Goal: Task Accomplishment & Management: Use online tool/utility

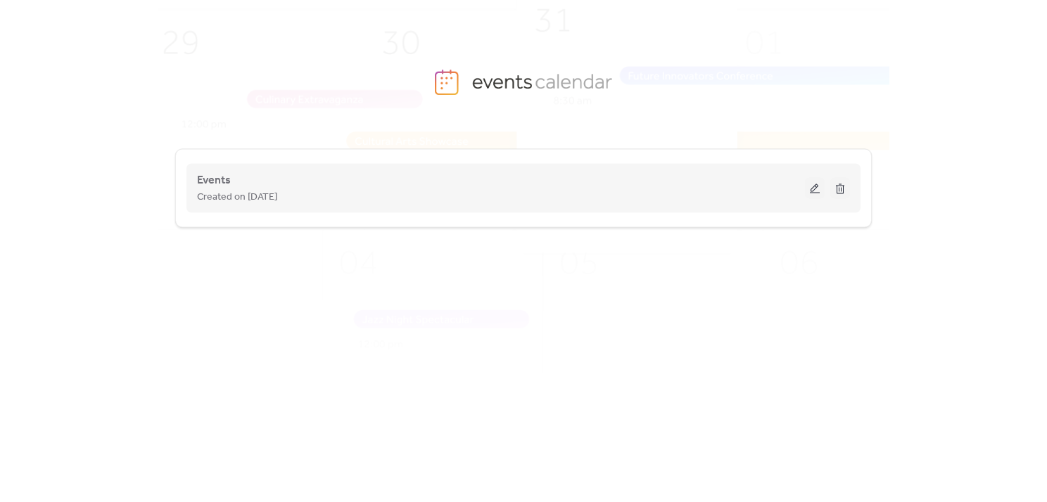
click at [819, 191] on button at bounding box center [815, 188] width 20 height 21
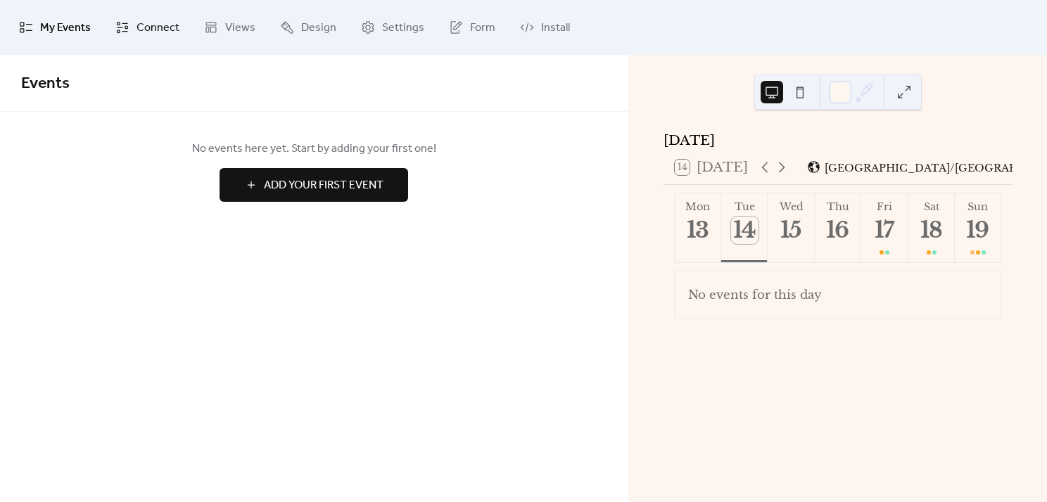
click at [163, 27] on span "Connect" at bounding box center [158, 28] width 43 height 23
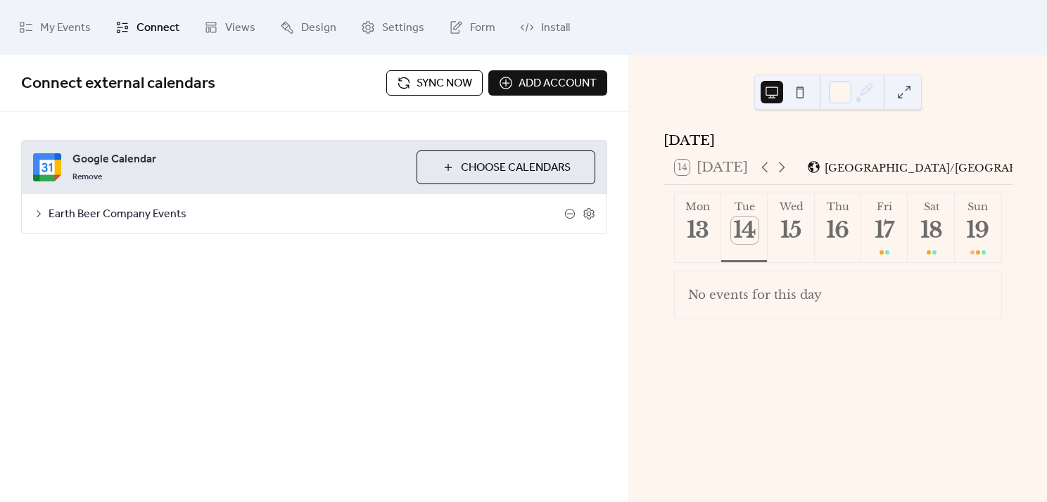
click at [439, 89] on span "Sync now" at bounding box center [445, 83] width 56 height 17
click at [960, 257] on button "Sun 19" at bounding box center [978, 227] width 46 height 69
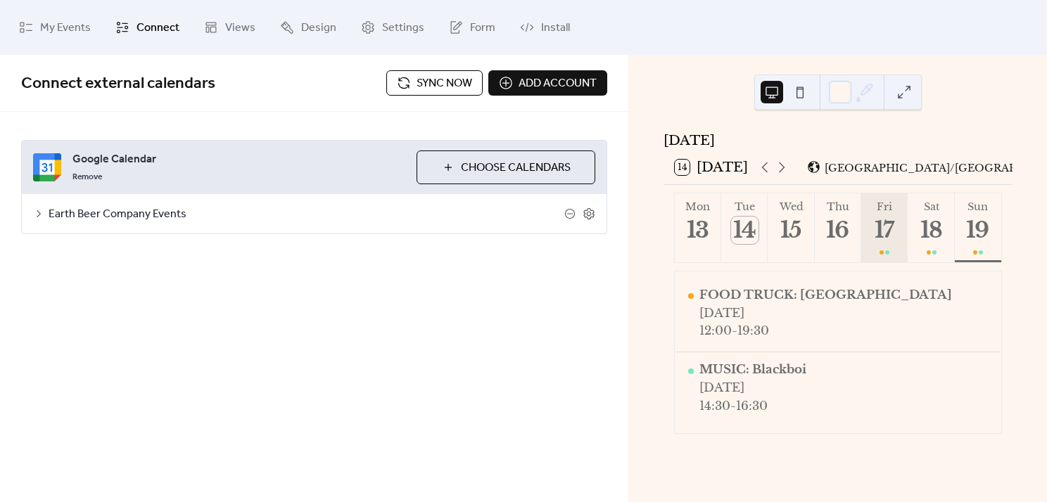
click at [903, 245] on button "Fri 17" at bounding box center [884, 227] width 46 height 69
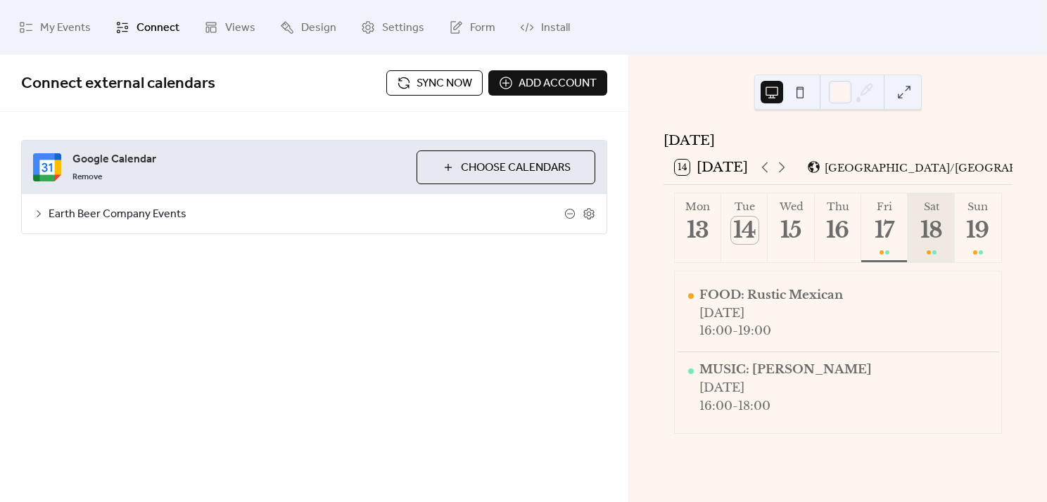
click at [925, 236] on div "18" at bounding box center [931, 230] width 27 height 27
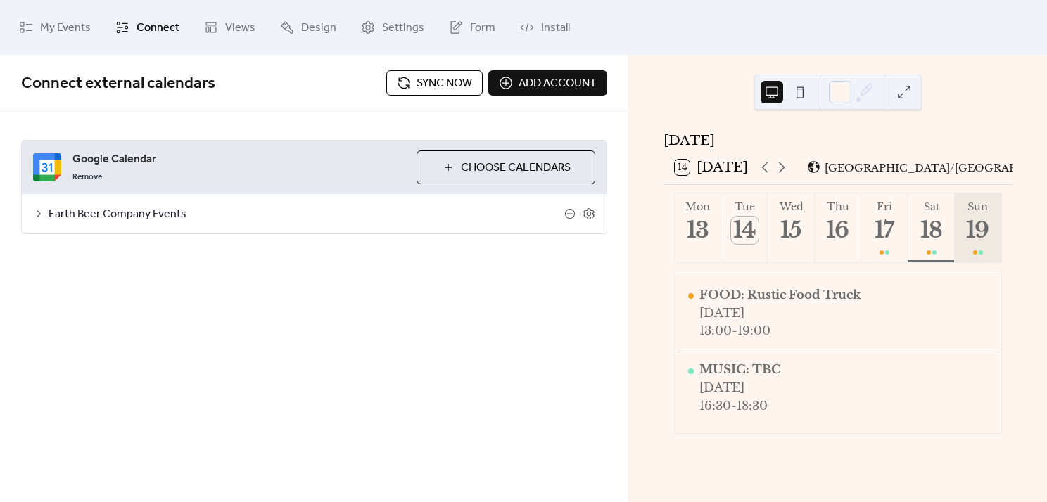
click at [964, 229] on div "19" at bounding box center [977, 230] width 27 height 27
click at [935, 236] on div "18" at bounding box center [931, 230] width 27 height 27
click at [43, 213] on icon at bounding box center [38, 213] width 11 height 11
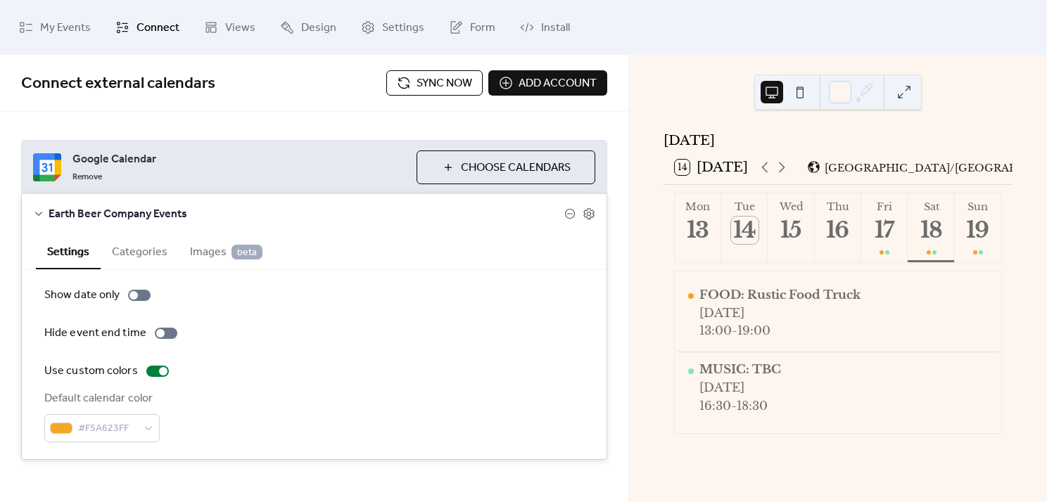
click at [43, 213] on icon at bounding box center [38, 213] width 11 height 11
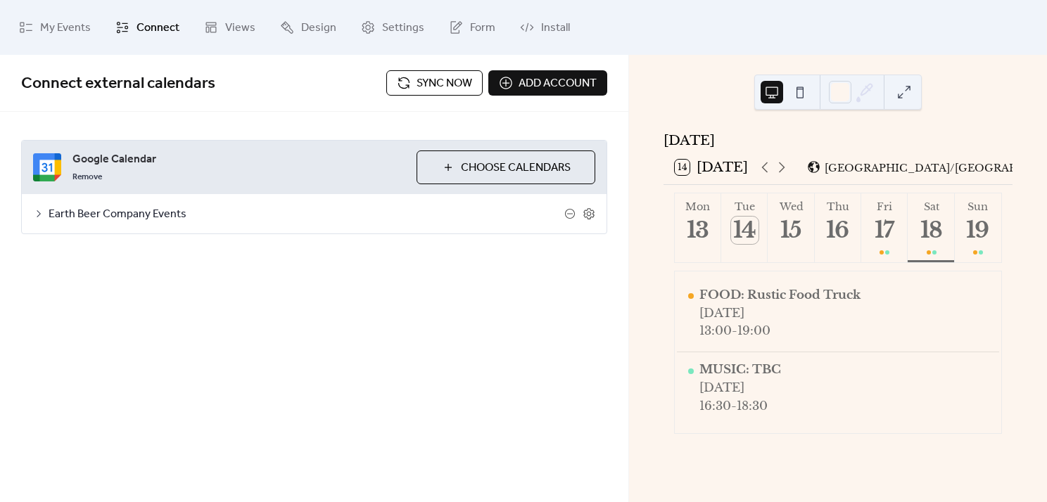
click at [43, 213] on icon at bounding box center [38, 213] width 11 height 11
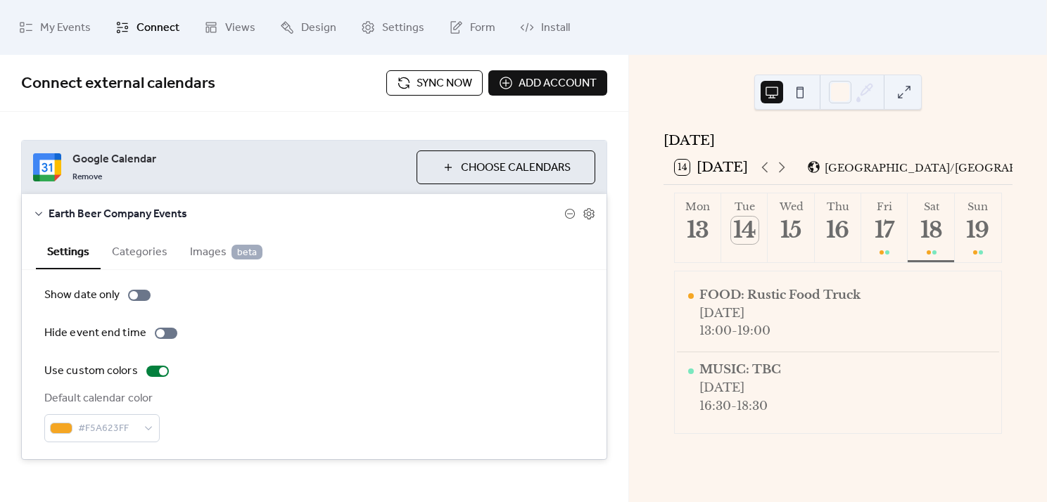
click at [42, 212] on icon at bounding box center [38, 213] width 11 height 11
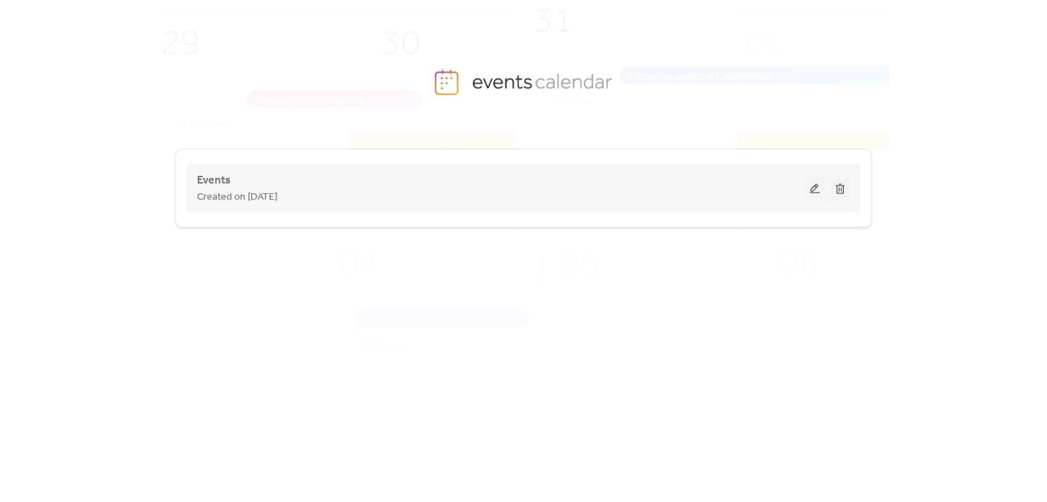
click at [813, 193] on button at bounding box center [815, 188] width 20 height 21
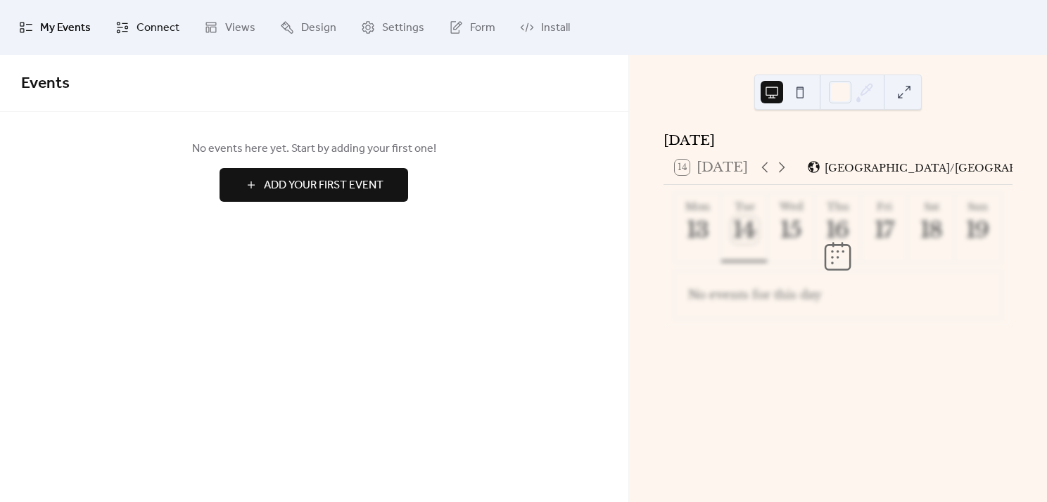
click at [122, 19] on link "Connect" at bounding box center [147, 28] width 85 height 44
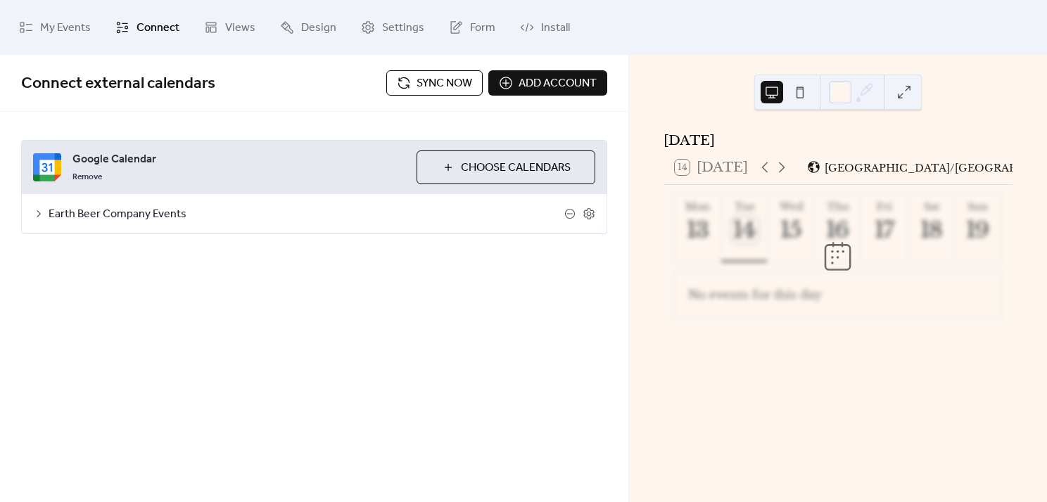
click at [428, 80] on span "Sync now" at bounding box center [445, 83] width 56 height 17
click at [410, 78] on button "Sync now" at bounding box center [434, 82] width 96 height 25
